Goal: Transaction & Acquisition: Purchase product/service

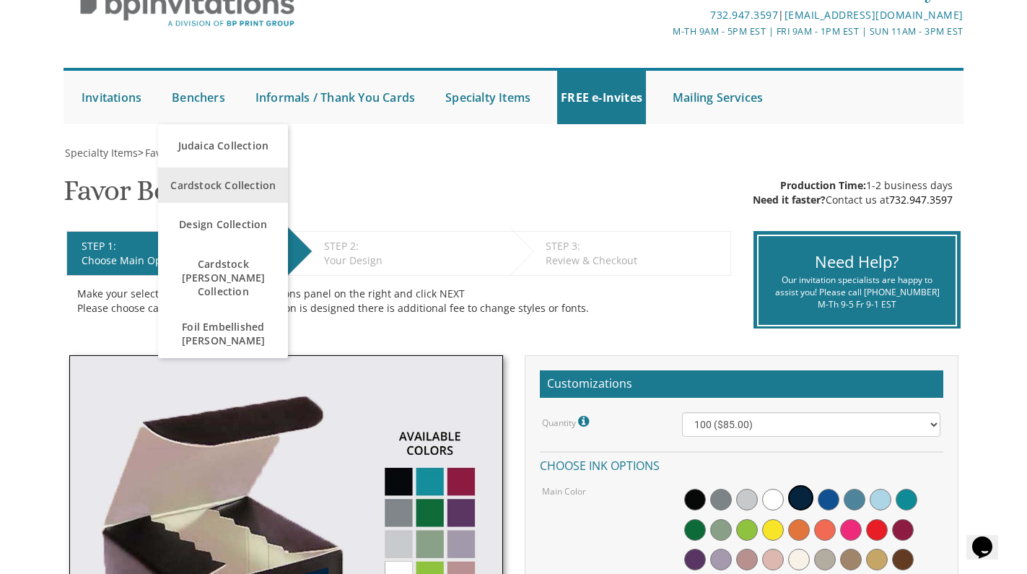
click at [230, 186] on span "Cardstock Collection" at bounding box center [223, 185] width 123 height 28
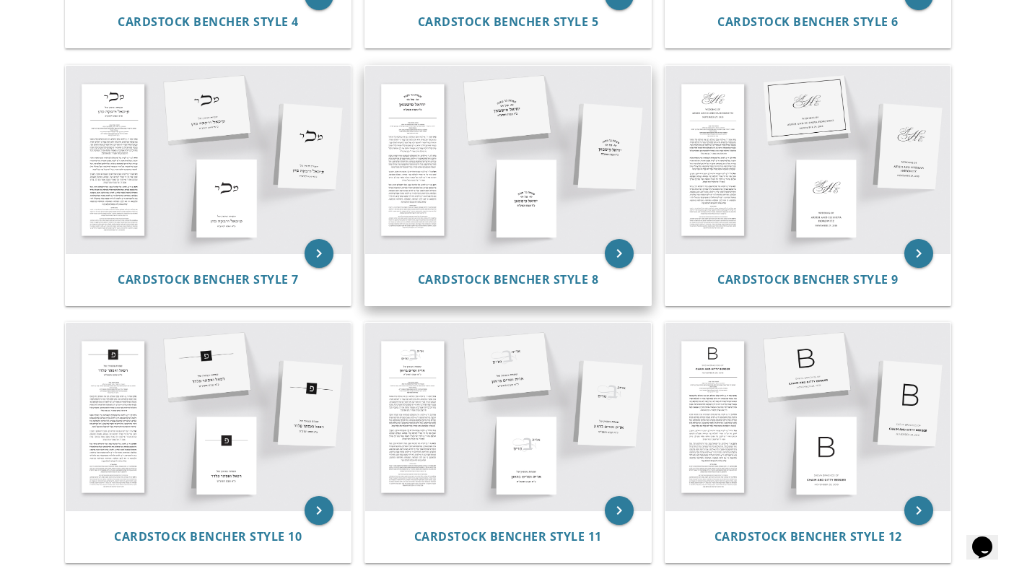
scroll to position [784, 0]
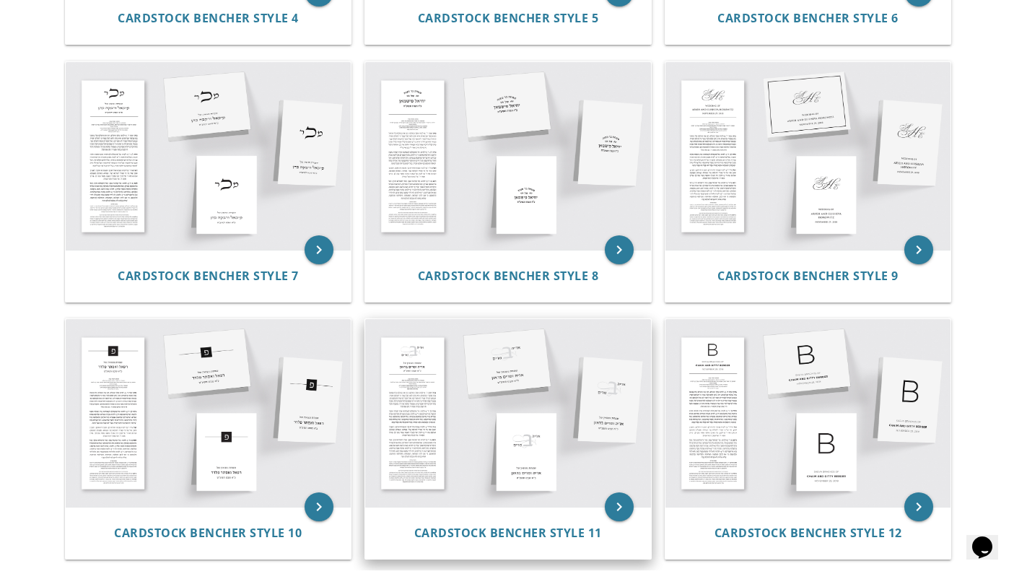
click at [541, 429] on img at bounding box center [508, 413] width 286 height 188
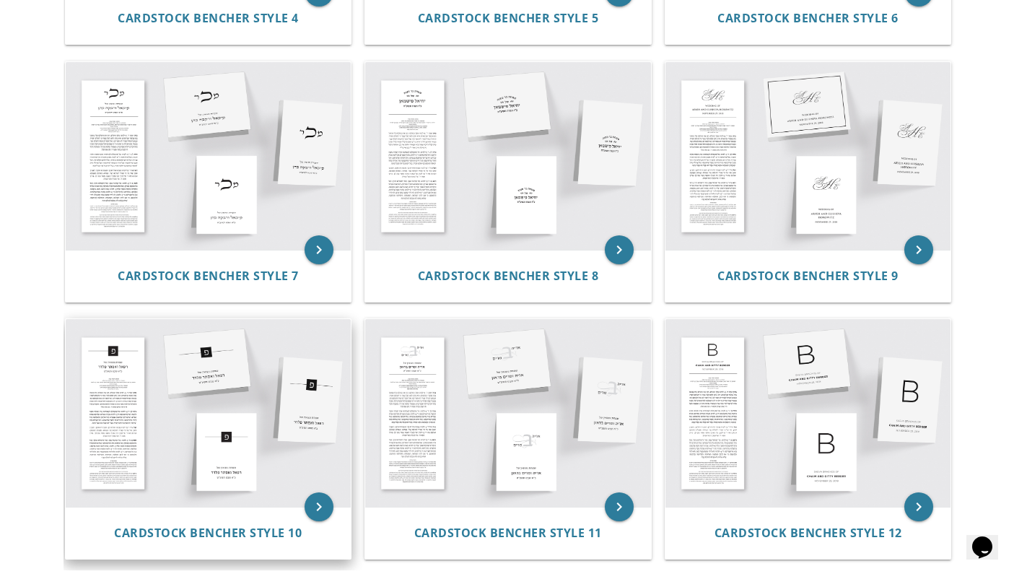
click at [271, 411] on img at bounding box center [209, 413] width 286 height 188
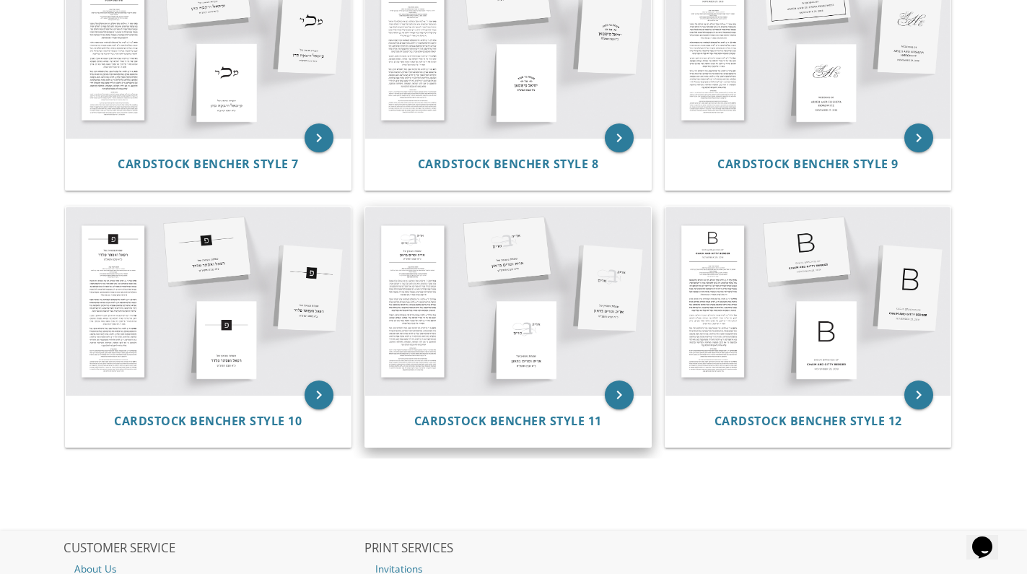
scroll to position [891, 0]
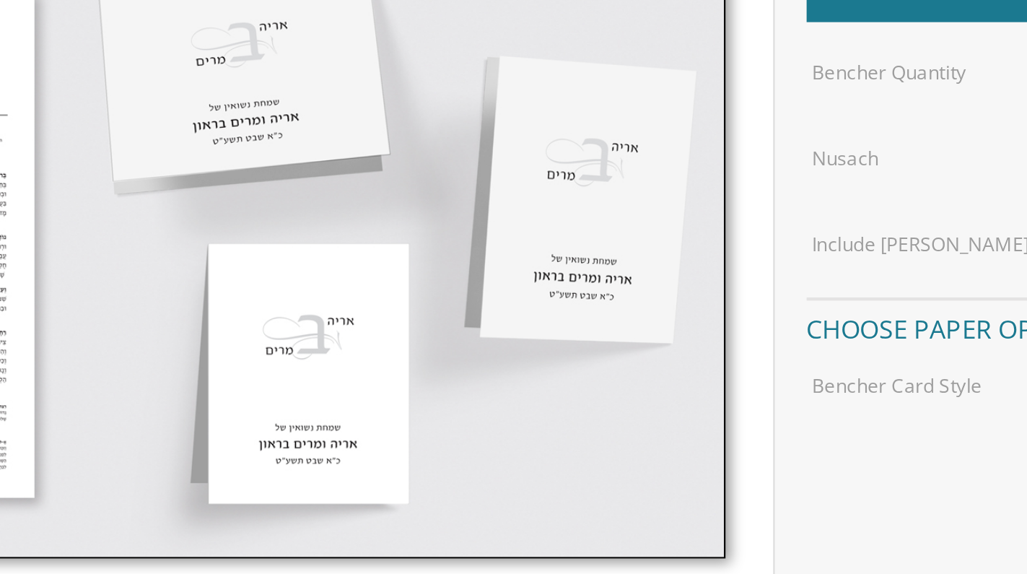
scroll to position [383, 0]
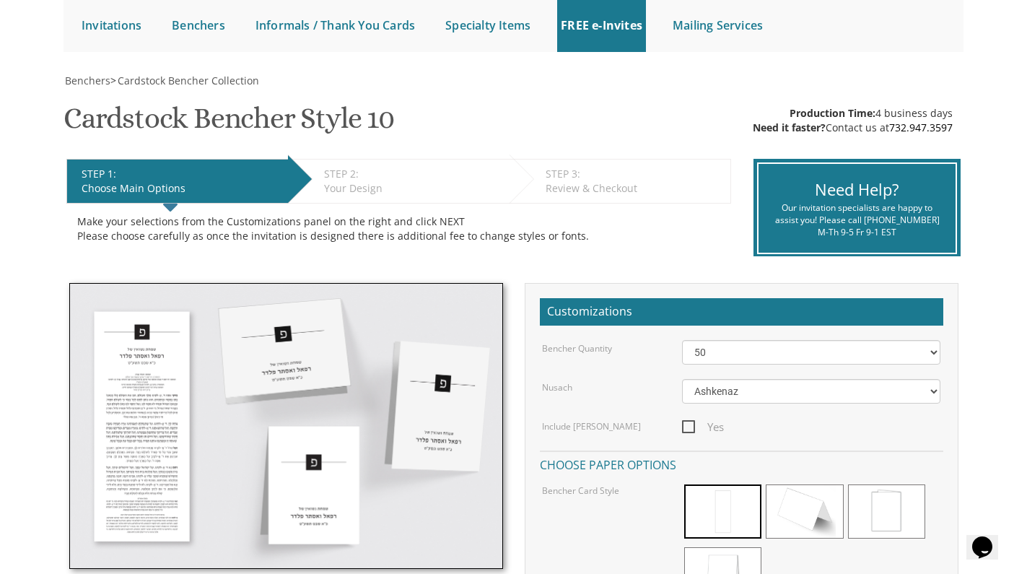
scroll to position [149, 0]
